Goal: Information Seeking & Learning: Learn about a topic

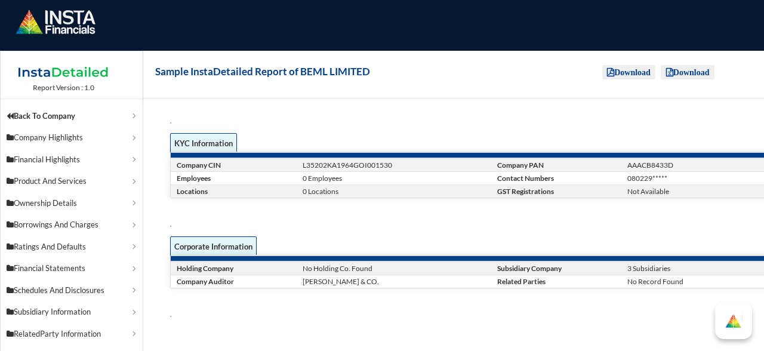
scroll to position [240, 0]
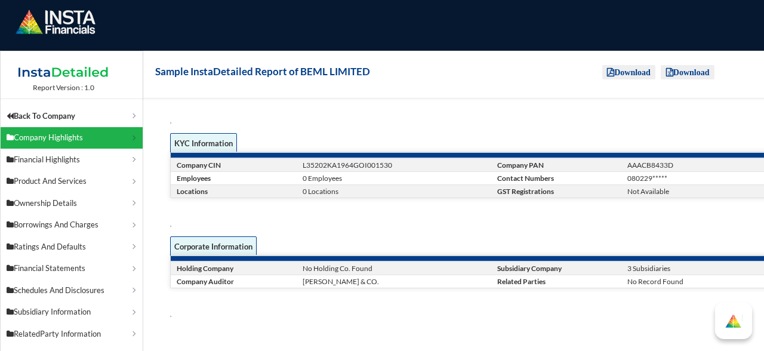
click at [76, 137] on p "Company Highlights" at bounding box center [68, 138] width 123 height 12
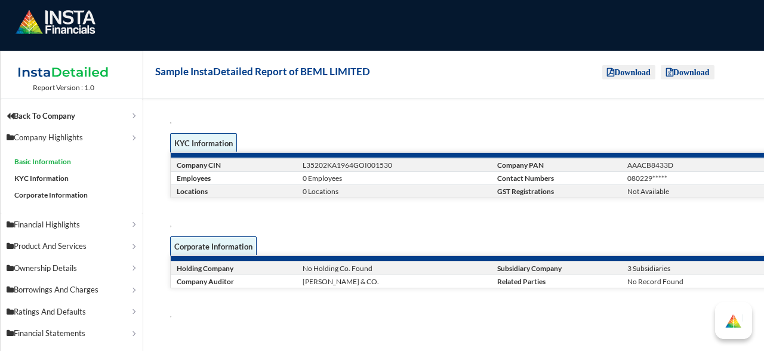
click at [59, 157] on link "Basic Information" at bounding box center [42, 161] width 57 height 9
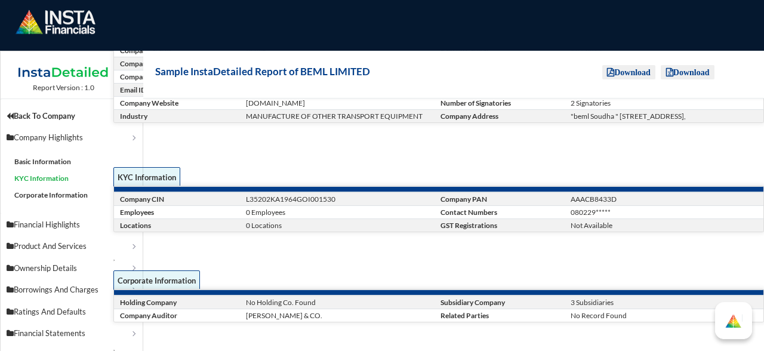
click at [51, 175] on link "KYC Information" at bounding box center [41, 178] width 54 height 9
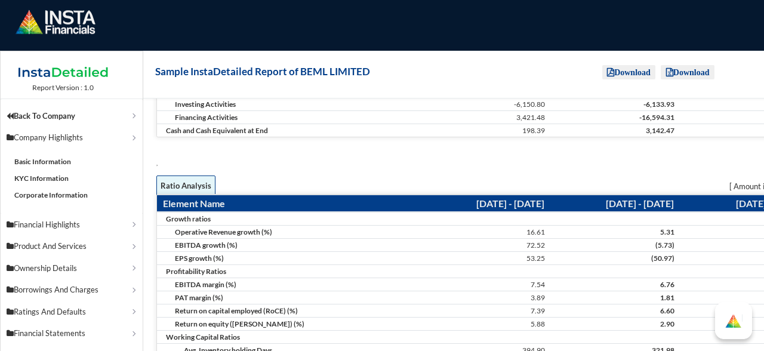
scroll to position [3129, 14]
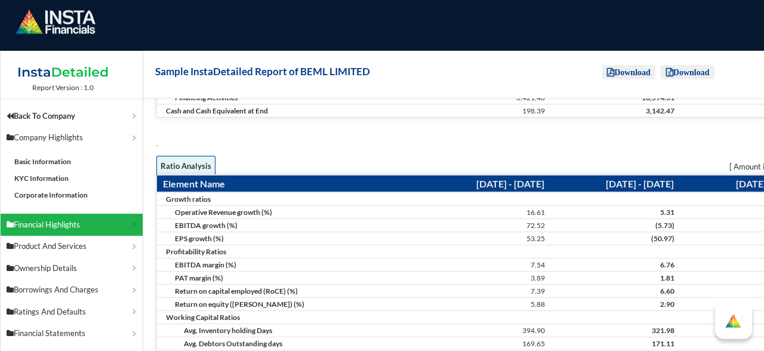
click at [64, 221] on p "Financial Highlights" at bounding box center [68, 225] width 123 height 12
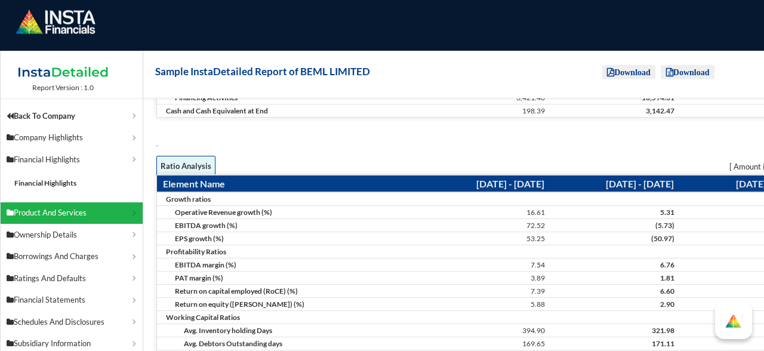
click at [72, 216] on p "Product And Services" at bounding box center [68, 213] width 123 height 12
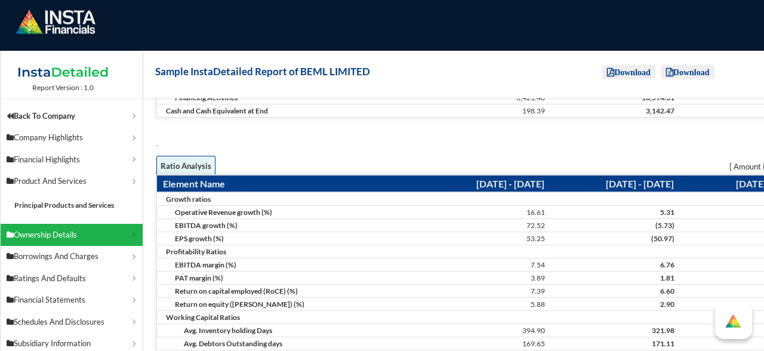
click at [72, 231] on p "Ownership Details" at bounding box center [68, 235] width 123 height 12
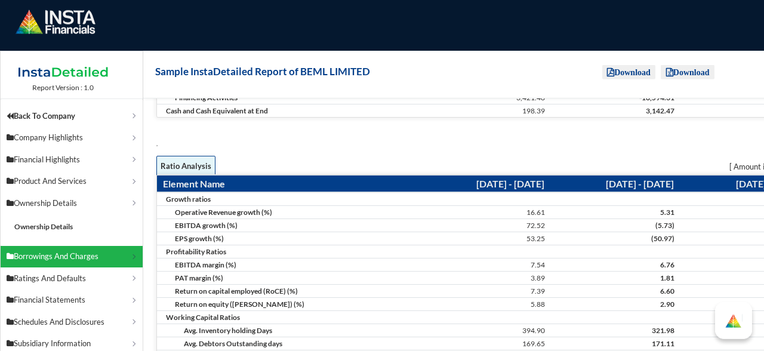
click at [68, 253] on p "Borrowings And Charges" at bounding box center [68, 257] width 123 height 12
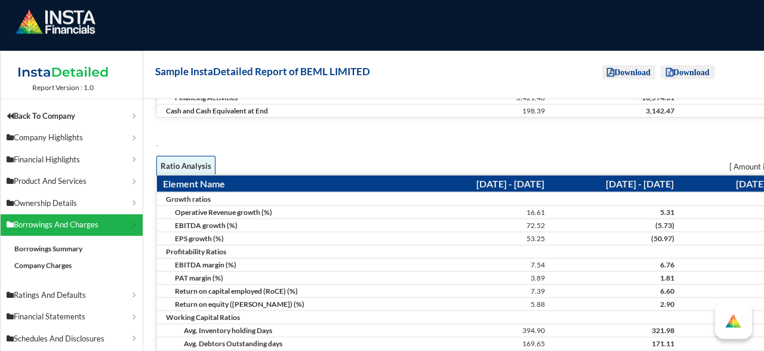
scroll to position [159, 0]
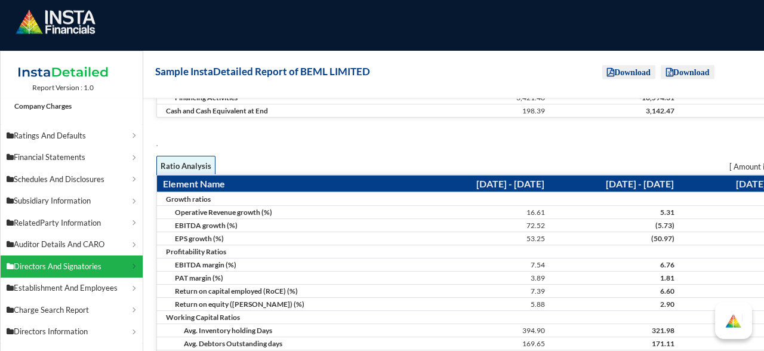
click at [73, 267] on p "Directors And Signatories" at bounding box center [68, 267] width 123 height 12
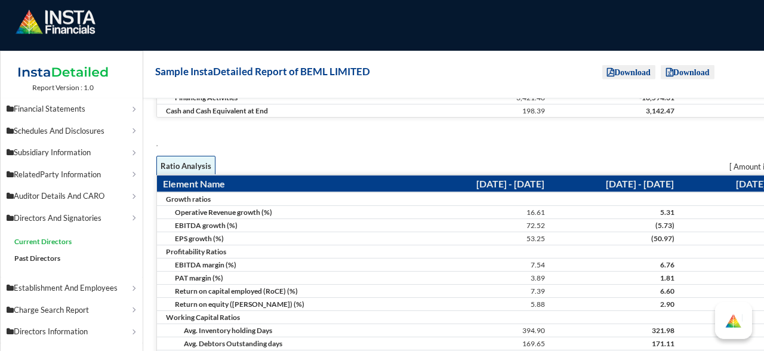
click at [69, 238] on link "Current Directors" at bounding box center [42, 241] width 57 height 9
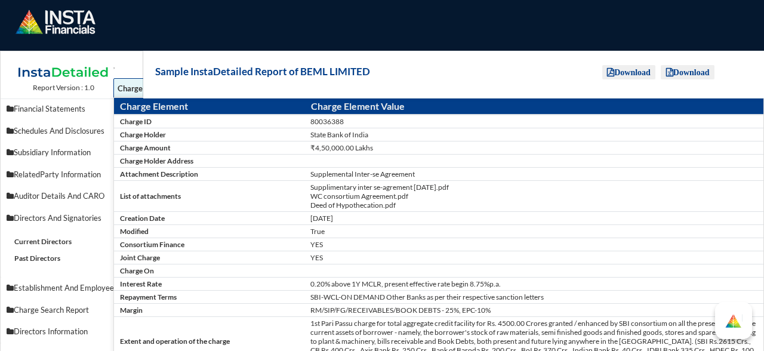
scroll to position [7841, 57]
